Goal: Navigation & Orientation: Find specific page/section

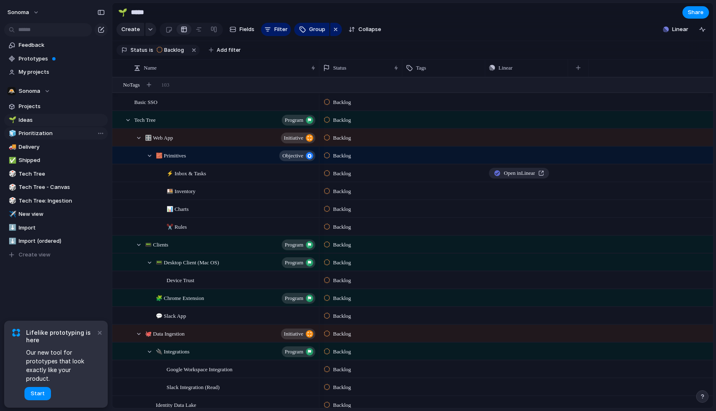
click at [48, 130] on span "Prioritization" at bounding box center [62, 133] width 86 height 8
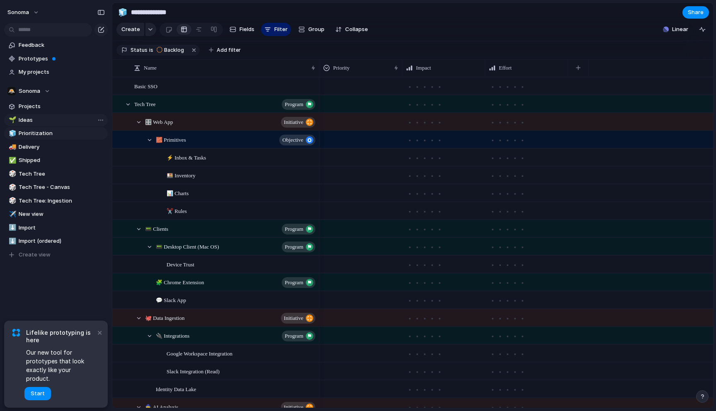
click at [48, 115] on link "🌱 Ideas" at bounding box center [56, 120] width 104 height 12
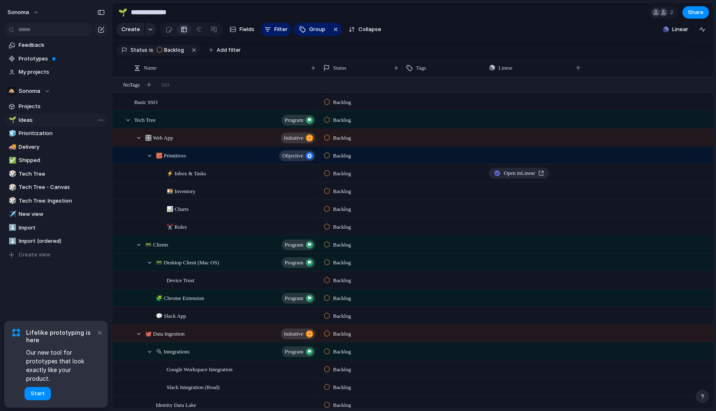
type input "*****"
click at [45, 106] on span "Projects" at bounding box center [62, 106] width 86 height 8
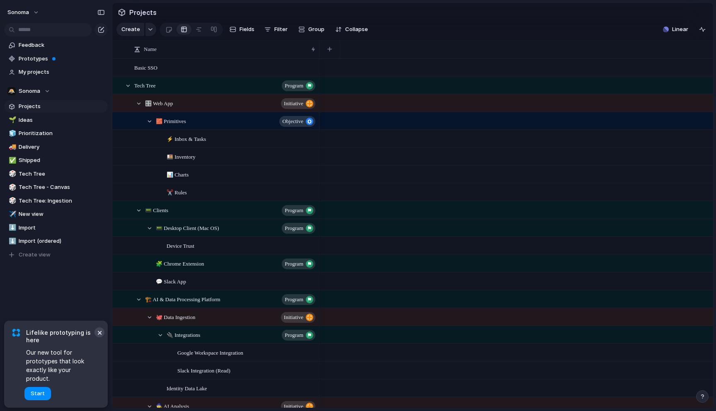
click at [100, 337] on button "×" at bounding box center [99, 332] width 10 height 10
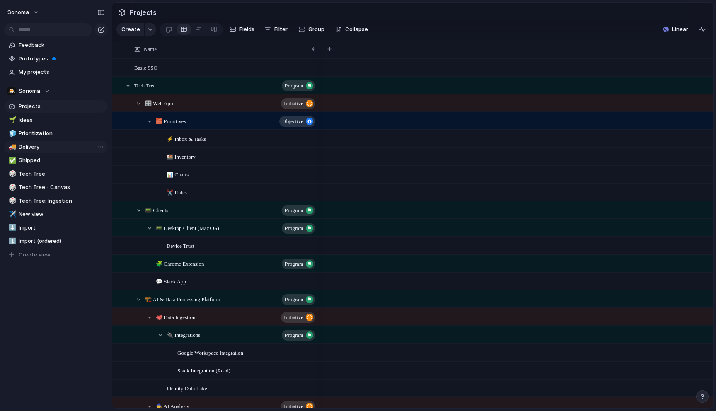
click at [44, 148] on span "Delivery" at bounding box center [62, 147] width 86 height 8
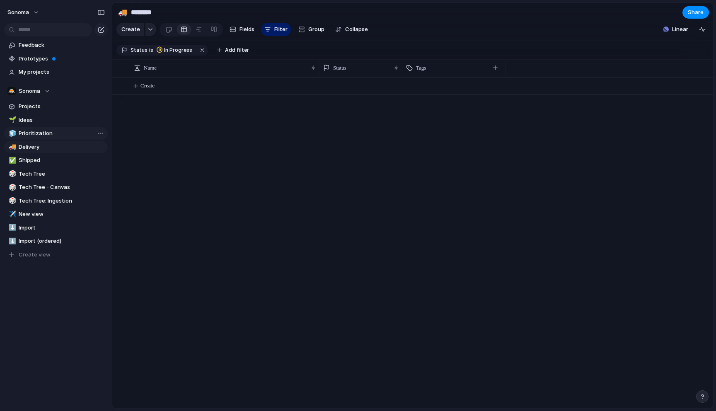
click at [45, 132] on span "Prioritization" at bounding box center [62, 133] width 86 height 8
type input "**********"
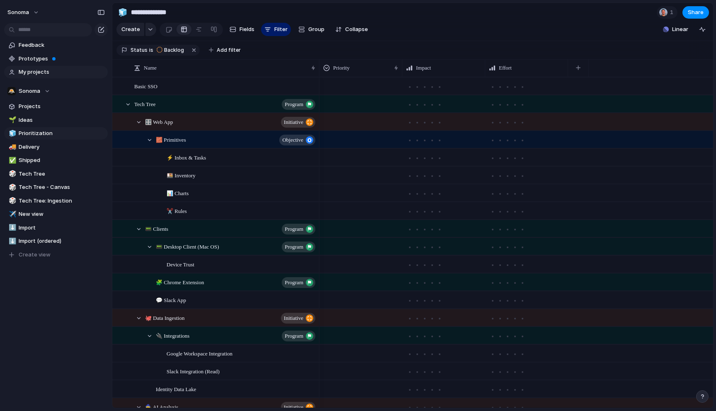
click at [64, 67] on link "My projects" at bounding box center [56, 72] width 104 height 12
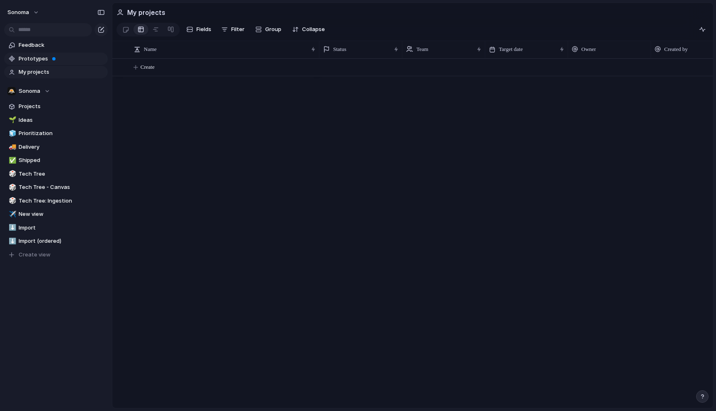
click at [69, 53] on link "Prototypes" at bounding box center [56, 59] width 104 height 12
click at [51, 121] on span "Ideas" at bounding box center [62, 120] width 86 height 8
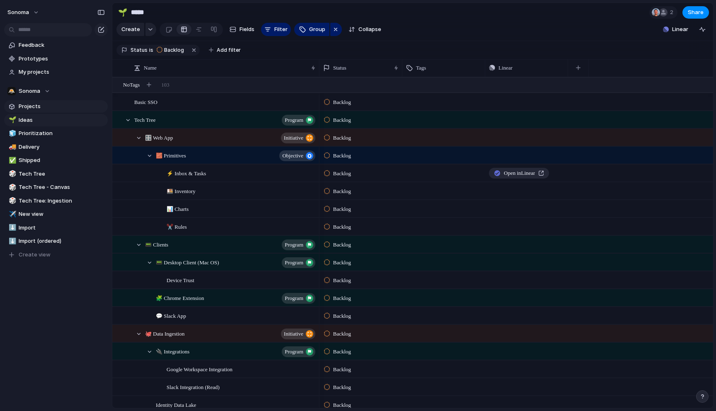
click at [58, 103] on span "Projects" at bounding box center [62, 106] width 86 height 8
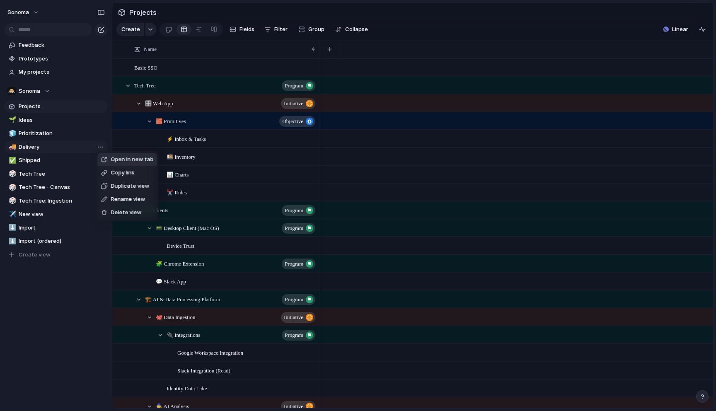
click at [71, 152] on div "Open in new tab Copy link Duplicate view Rename view Delete view" at bounding box center [358, 205] width 716 height 411
click at [66, 149] on span "Delivery" at bounding box center [62, 147] width 86 height 8
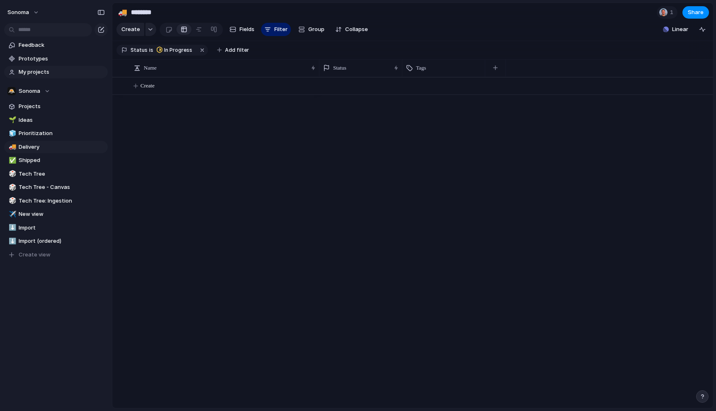
click at [44, 70] on span "My projects" at bounding box center [62, 72] width 86 height 8
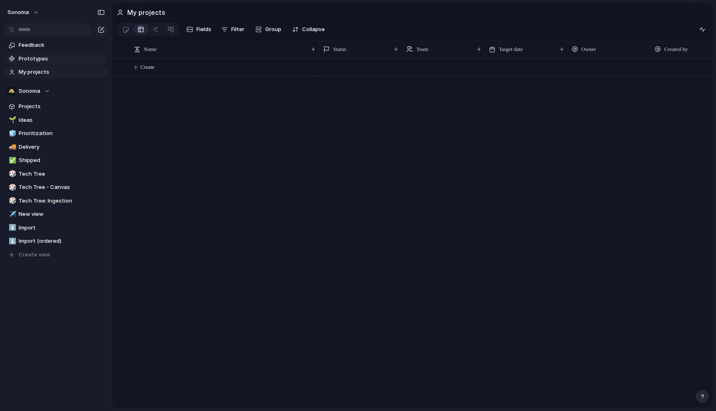
click at [48, 53] on link "Prototypes" at bounding box center [56, 59] width 104 height 12
click at [41, 55] on span "Prototypes" at bounding box center [62, 59] width 86 height 8
click at [62, 43] on span "Feedback" at bounding box center [62, 45] width 86 height 8
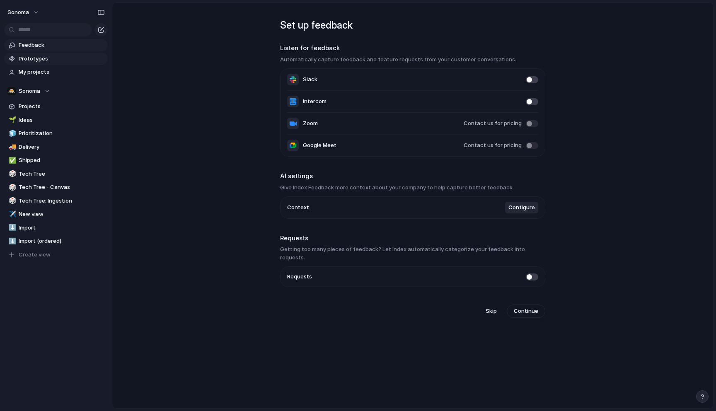
click at [49, 61] on span "Prototypes" at bounding box center [62, 59] width 86 height 8
click at [68, 40] on link "Feedback" at bounding box center [56, 45] width 104 height 12
click at [62, 108] on span "Projects" at bounding box center [62, 106] width 86 height 8
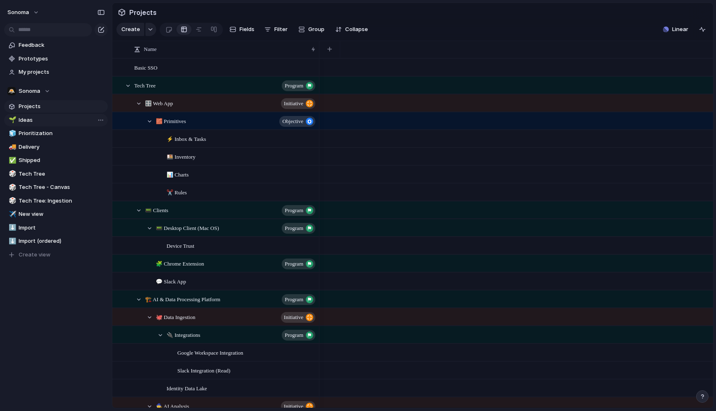
click at [58, 121] on span "Ideas" at bounding box center [62, 120] width 86 height 8
click at [61, 135] on span "Prioritization" at bounding box center [62, 133] width 86 height 8
type input "**********"
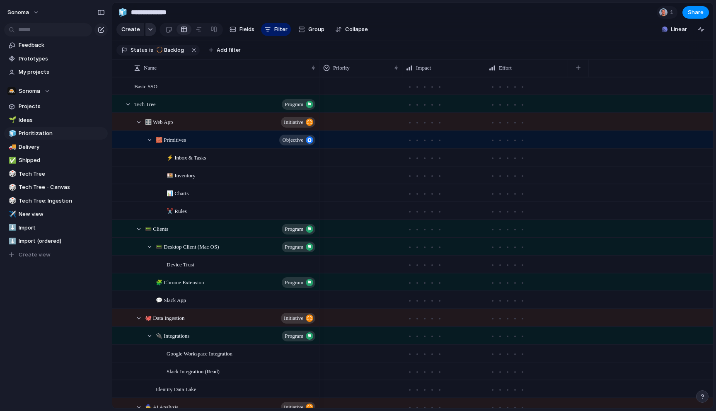
click at [145, 28] on button "button" at bounding box center [150, 29] width 11 height 13
click at [146, 28] on div "Program Initiative Launch Goal Objective Key result Workstream Project Feature …" at bounding box center [358, 205] width 716 height 411
